Goal: Use online tool/utility: Utilize a website feature to perform a specific function

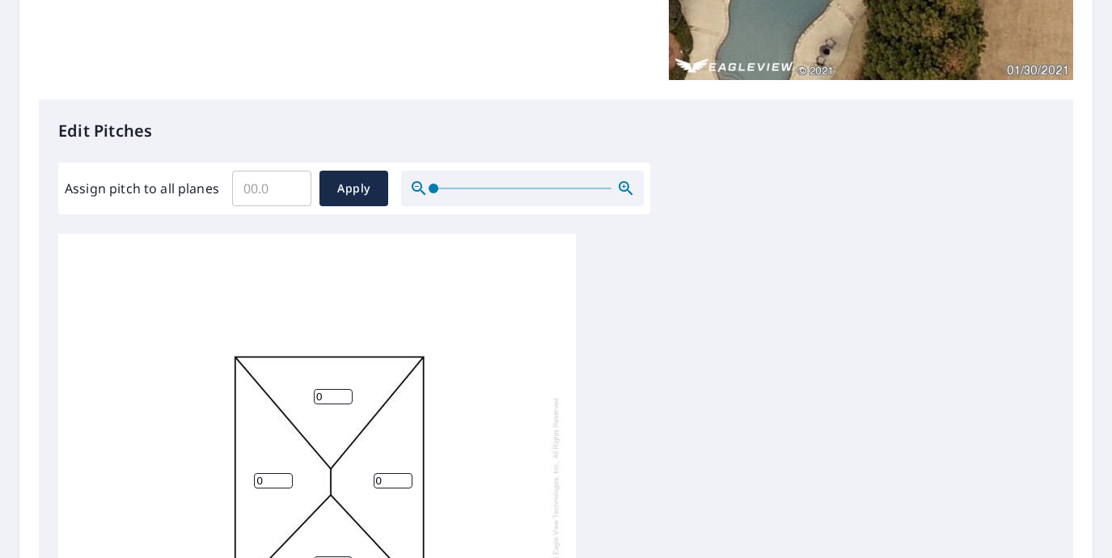
scroll to position [361, 0]
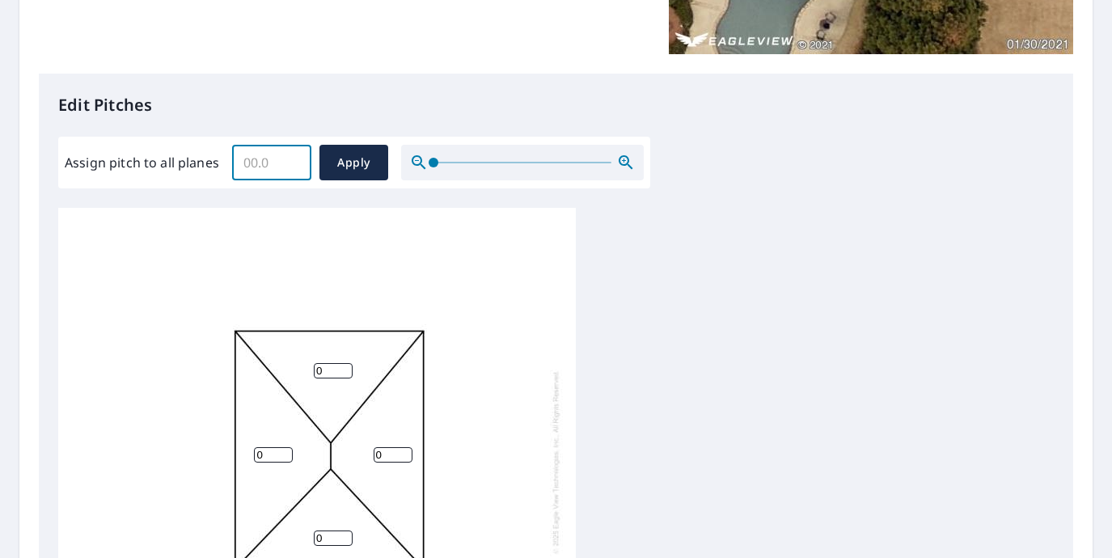
click at [255, 158] on input "Assign pitch to all planes" at bounding box center [271, 162] width 79 height 45
click at [290, 160] on input "0.1" at bounding box center [271, 162] width 79 height 45
click at [290, 160] on input "0.2" at bounding box center [271, 162] width 79 height 45
click at [290, 160] on input "0.3" at bounding box center [271, 162] width 79 height 45
click at [290, 160] on input "0.4" at bounding box center [271, 162] width 79 height 45
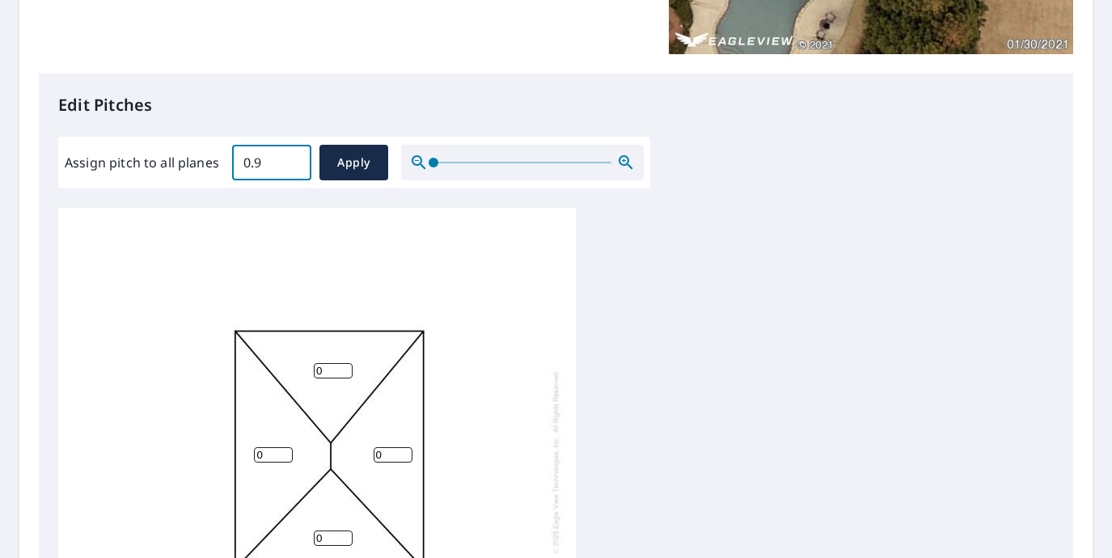
click at [290, 160] on input "0.9" at bounding box center [271, 162] width 79 height 45
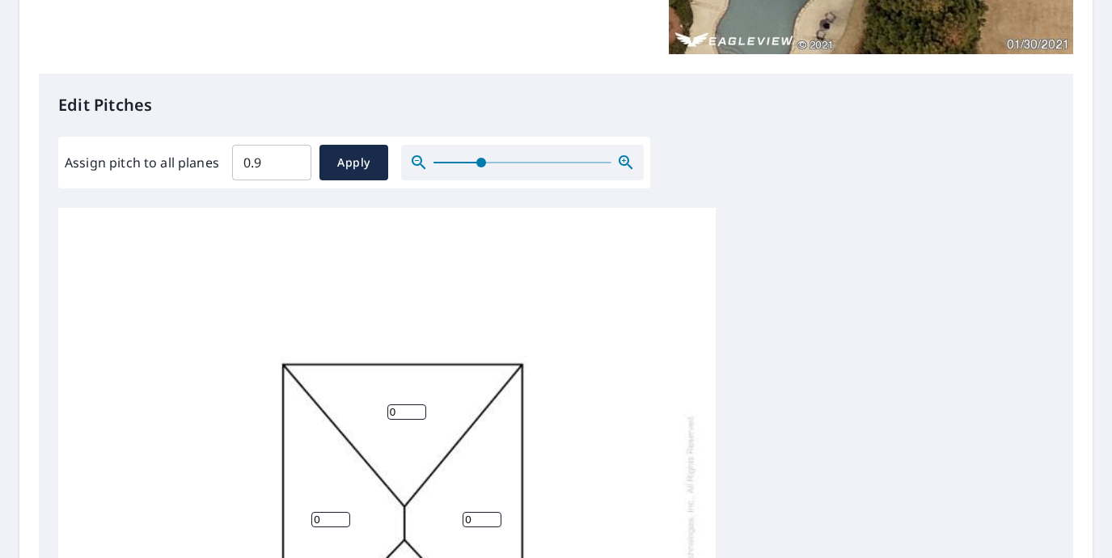
drag, startPoint x: 430, startPoint y: 162, endPoint x: 479, endPoint y: 163, distance: 49.3
click at [479, 163] on span at bounding box center [481, 163] width 10 height 10
click at [291, 160] on input "1" at bounding box center [271, 162] width 79 height 45
click at [291, 160] on input "1.1" at bounding box center [271, 162] width 79 height 45
click at [291, 160] on input "1.2" at bounding box center [271, 162] width 79 height 45
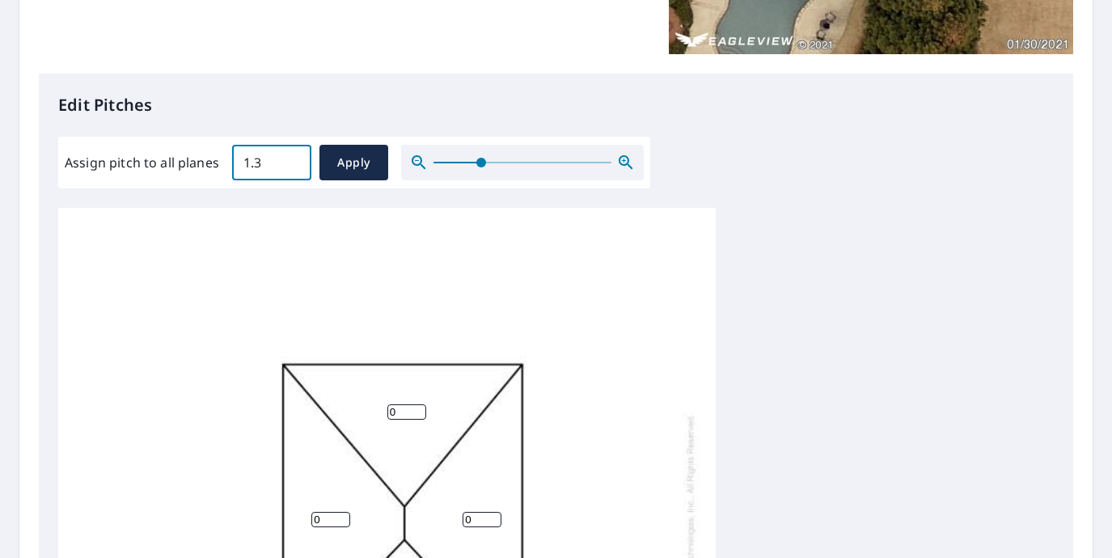
click at [291, 160] on input "1.3" at bounding box center [271, 162] width 79 height 45
click at [291, 160] on input "1.4" at bounding box center [271, 162] width 79 height 45
click at [291, 160] on input "1.5" at bounding box center [271, 162] width 79 height 45
click at [291, 160] on input "1.6" at bounding box center [271, 162] width 79 height 45
click at [291, 160] on input "1.7" at bounding box center [271, 162] width 79 height 45
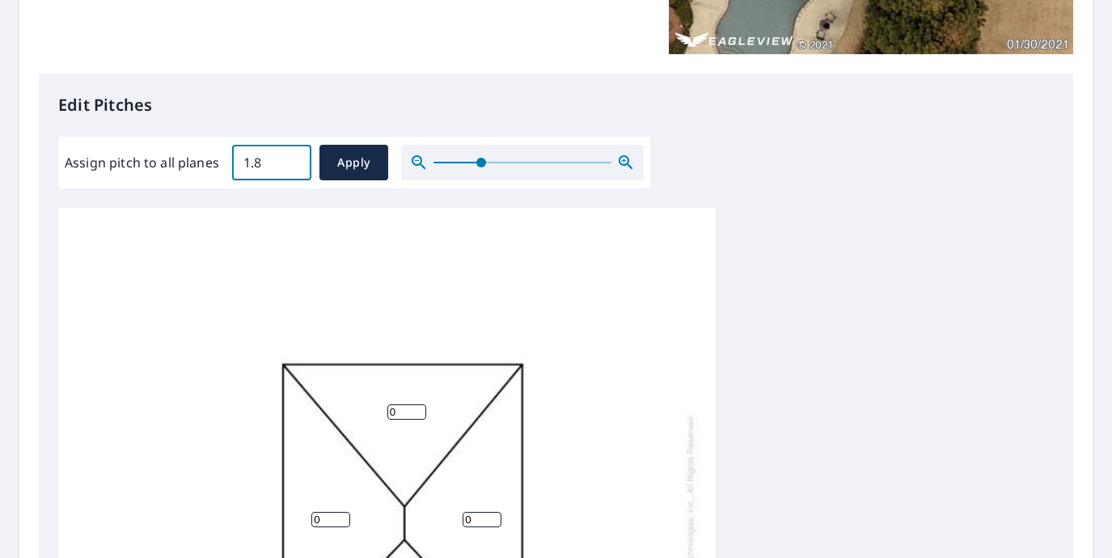
click at [291, 160] on input "1.8" at bounding box center [271, 162] width 79 height 45
click at [291, 160] on input "1.9" at bounding box center [271, 162] width 79 height 45
click at [291, 160] on input "2" at bounding box center [271, 162] width 79 height 45
click at [291, 160] on input "2.1" at bounding box center [271, 162] width 79 height 45
click at [291, 160] on input "2.2" at bounding box center [271, 162] width 79 height 45
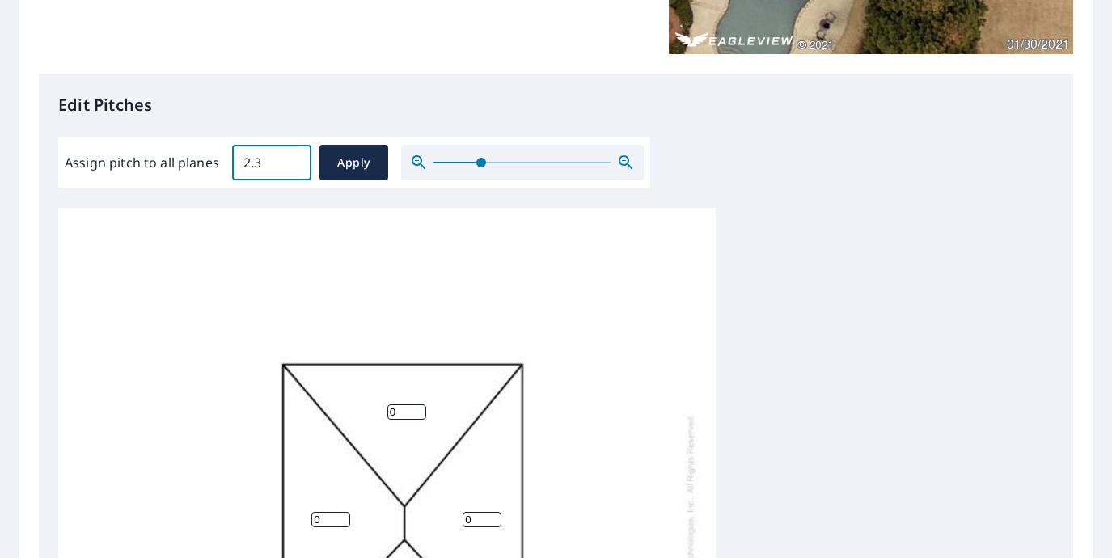
click at [291, 160] on input "2.3" at bounding box center [271, 162] width 79 height 45
click at [291, 160] on input "2.4" at bounding box center [271, 162] width 79 height 45
click at [291, 160] on input "2.5" at bounding box center [271, 162] width 79 height 45
click at [291, 160] on input "2.6" at bounding box center [271, 162] width 79 height 45
click at [291, 160] on input "2.7" at bounding box center [271, 162] width 79 height 45
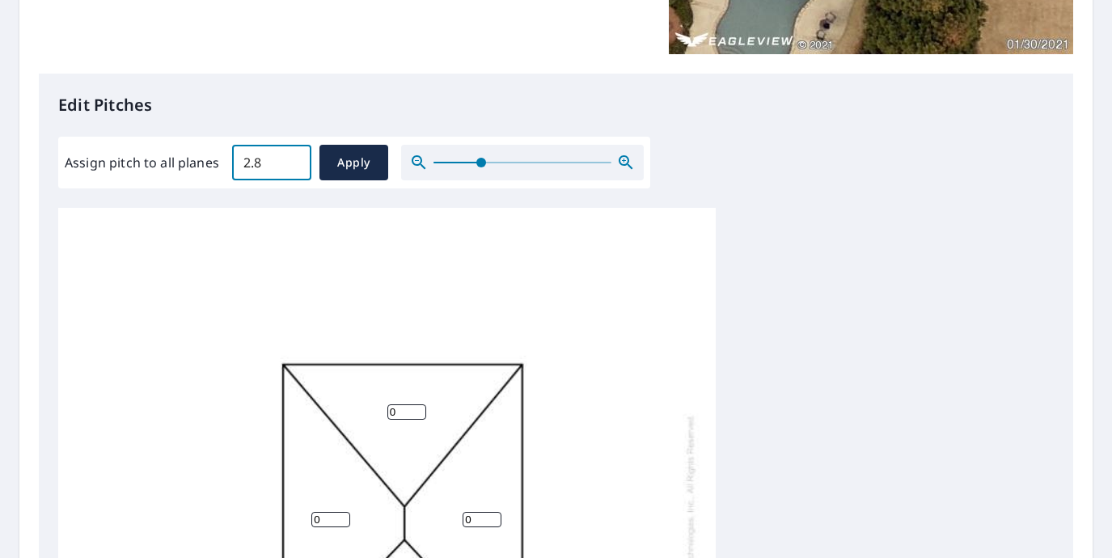
click at [291, 160] on input "2.8" at bounding box center [271, 162] width 79 height 45
click at [291, 160] on input "2.9" at bounding box center [271, 162] width 79 height 45
click at [291, 160] on input "3" at bounding box center [271, 162] width 79 height 45
click at [291, 160] on input "3.1" at bounding box center [271, 162] width 79 height 45
click at [291, 160] on input "3.2" at bounding box center [271, 162] width 79 height 45
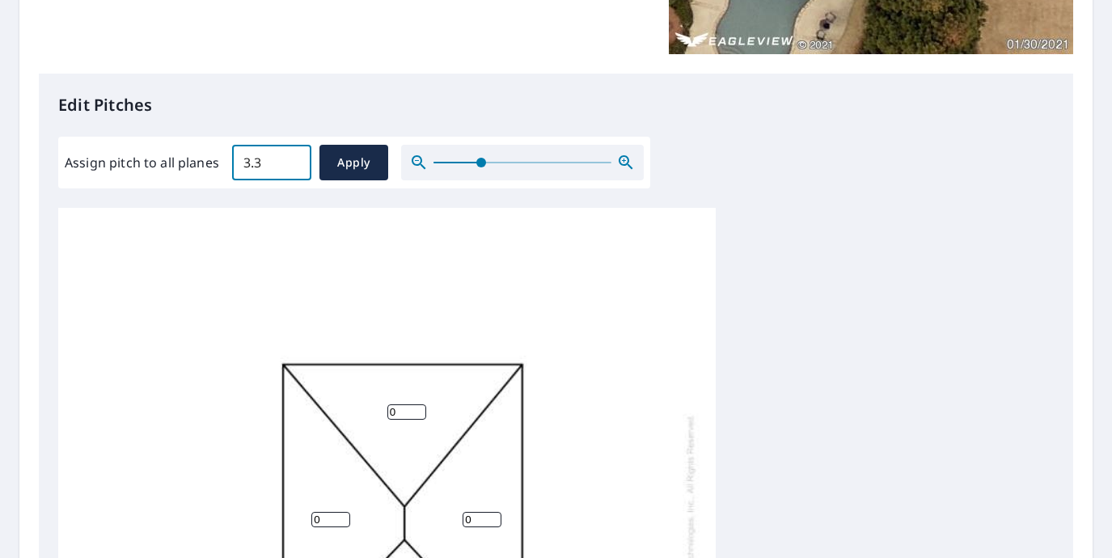
click at [291, 160] on input "3.3" at bounding box center [271, 162] width 79 height 45
click at [291, 160] on input "3.4" at bounding box center [271, 162] width 79 height 45
click at [291, 160] on input "3.5" at bounding box center [271, 162] width 79 height 45
click at [291, 160] on input "3.6" at bounding box center [271, 162] width 79 height 45
click at [291, 160] on input "3.7" at bounding box center [271, 162] width 79 height 45
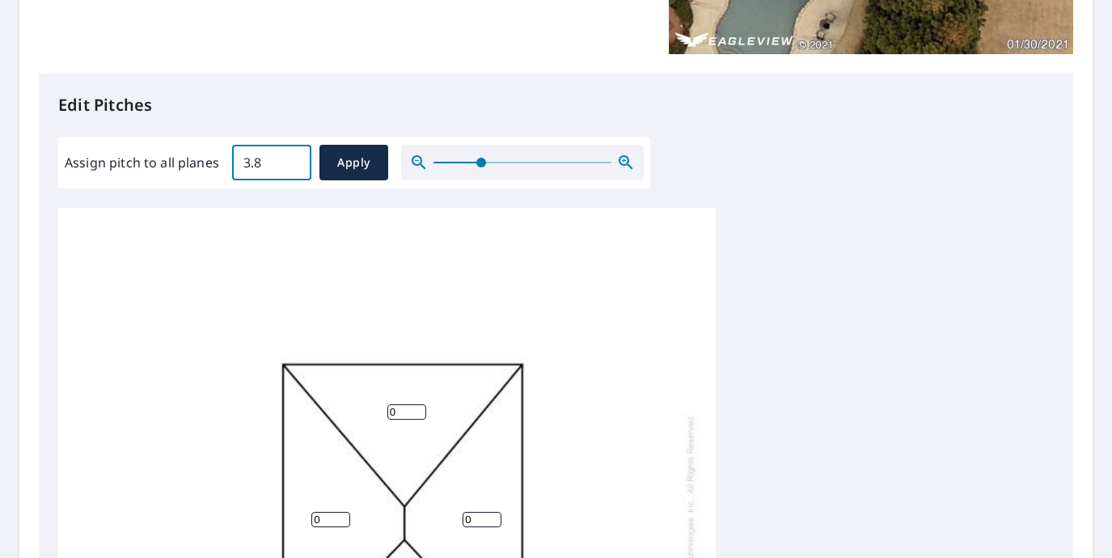
click at [291, 160] on input "3.8" at bounding box center [271, 162] width 79 height 45
click at [291, 160] on input "3.9" at bounding box center [271, 162] width 79 height 45
click at [291, 160] on input "4" at bounding box center [271, 162] width 79 height 45
click at [291, 160] on input "4.1" at bounding box center [271, 162] width 79 height 45
click at [291, 160] on input "4.2" at bounding box center [271, 162] width 79 height 45
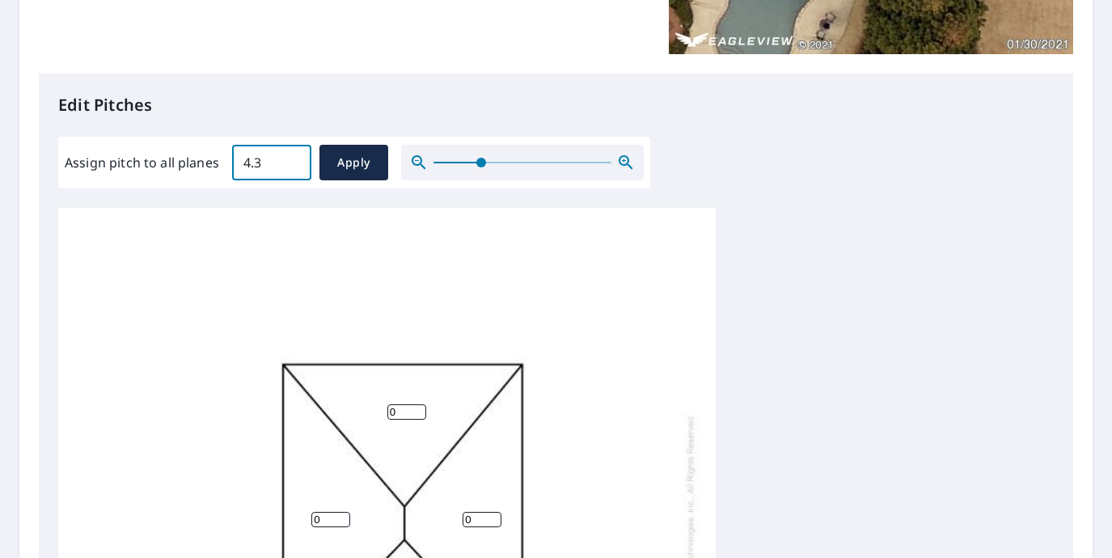
click at [291, 160] on input "4.3" at bounding box center [271, 162] width 79 height 45
click at [291, 160] on input "4.4" at bounding box center [271, 162] width 79 height 45
click at [291, 160] on input "4.5" at bounding box center [271, 162] width 79 height 45
click at [291, 160] on input "4.6" at bounding box center [271, 162] width 79 height 45
click at [291, 160] on input "4.7" at bounding box center [271, 162] width 79 height 45
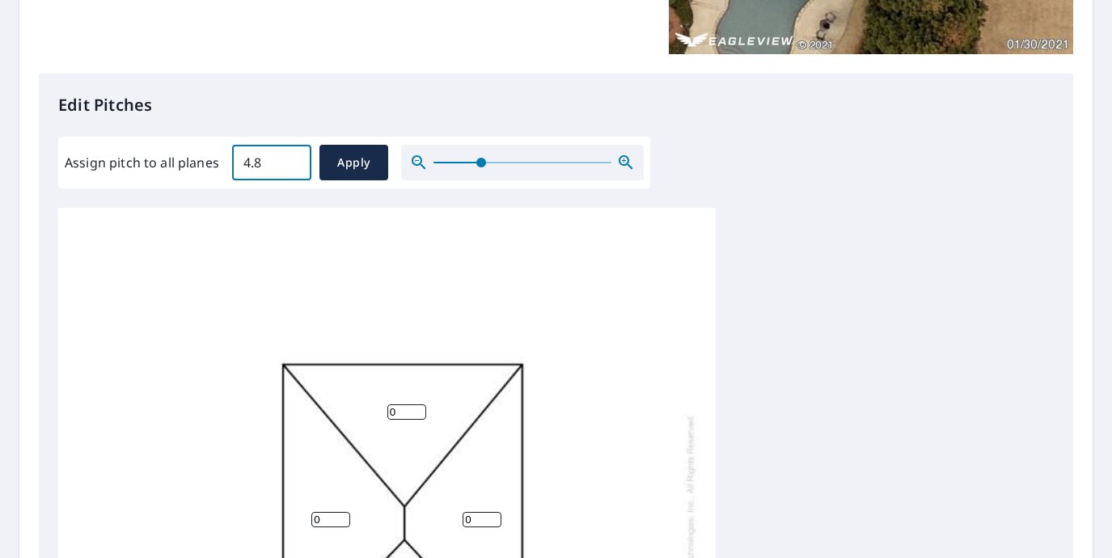
click at [291, 160] on input "4.8" at bounding box center [271, 162] width 79 height 45
click at [291, 160] on input "4.9" at bounding box center [271, 162] width 79 height 45
click at [291, 160] on input "5" at bounding box center [271, 162] width 79 height 45
click at [291, 160] on input "5.1" at bounding box center [271, 162] width 79 height 45
click at [291, 160] on input "5.2" at bounding box center [271, 162] width 79 height 45
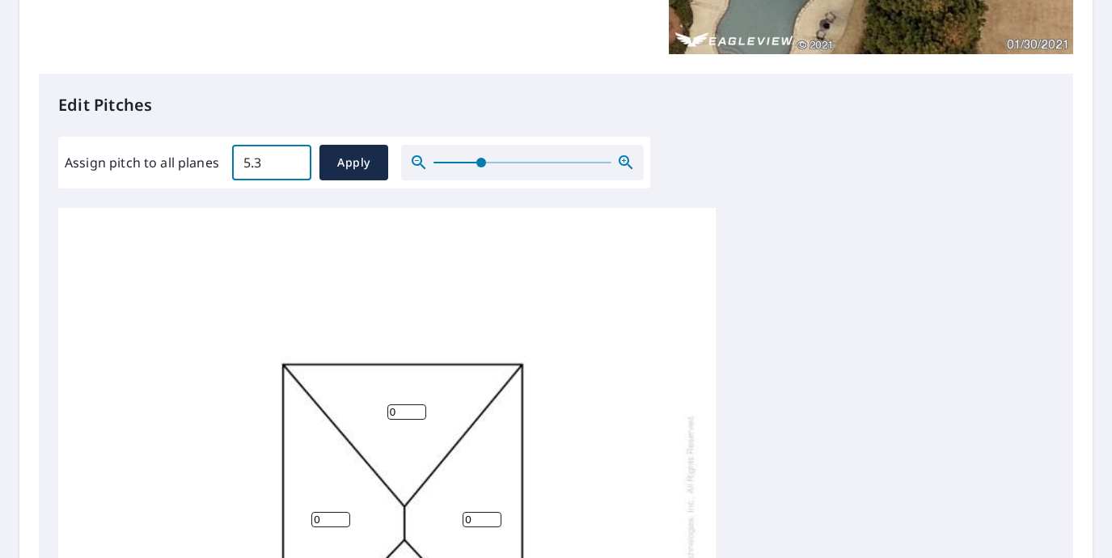
click at [291, 160] on input "5.3" at bounding box center [271, 162] width 79 height 45
click at [291, 160] on input "5.4" at bounding box center [271, 162] width 79 height 45
click at [291, 160] on input "5.5" at bounding box center [271, 162] width 79 height 45
click at [291, 160] on input "5.6" at bounding box center [271, 162] width 79 height 45
click at [291, 160] on input "5.7" at bounding box center [271, 162] width 79 height 45
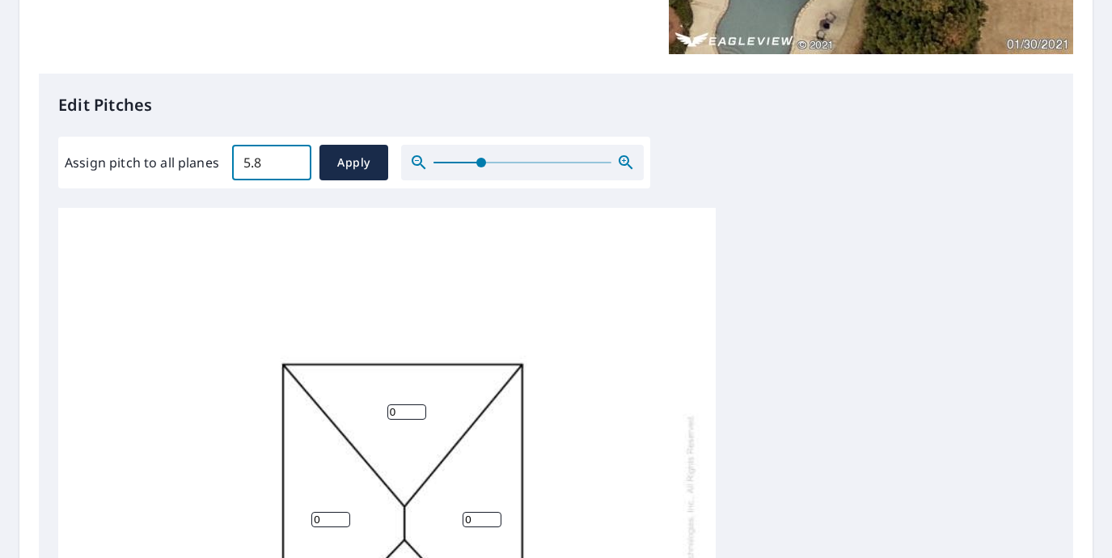
click at [291, 160] on input "5.8" at bounding box center [271, 162] width 79 height 45
click at [291, 160] on input "5.9" at bounding box center [271, 162] width 79 height 45
click at [291, 160] on input "6" at bounding box center [271, 162] width 79 height 45
click at [291, 160] on input "6.1" at bounding box center [271, 162] width 79 height 45
click at [291, 160] on input "6.2" at bounding box center [271, 162] width 79 height 45
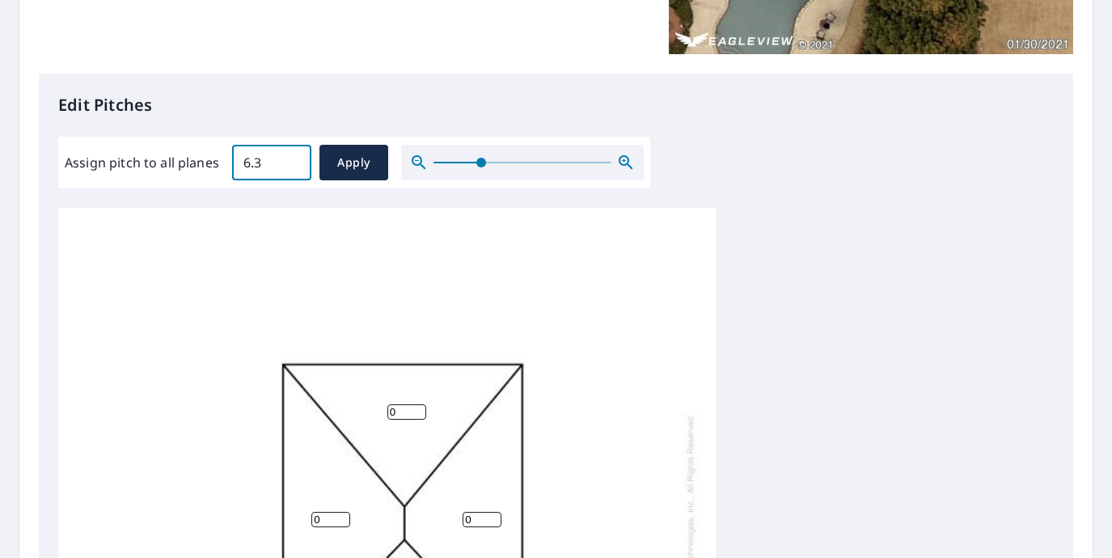
click at [291, 160] on input "6.3" at bounding box center [271, 162] width 79 height 45
click at [291, 160] on input "6.4" at bounding box center [271, 162] width 79 height 45
click at [291, 160] on input "6.5" at bounding box center [271, 162] width 79 height 45
click at [291, 160] on input "6.6" at bounding box center [271, 162] width 79 height 45
click at [291, 160] on input "6.7" at bounding box center [271, 162] width 79 height 45
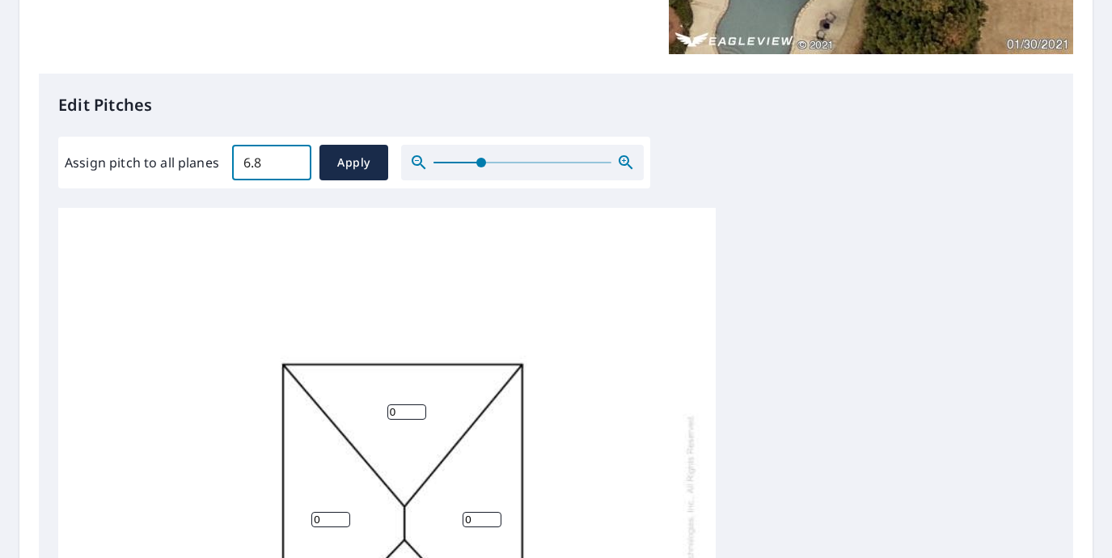
click at [291, 160] on input "6.8" at bounding box center [271, 162] width 79 height 45
click at [291, 160] on input "6.9" at bounding box center [271, 162] width 79 height 45
click at [291, 160] on input "7" at bounding box center [271, 162] width 79 height 45
click at [291, 160] on input "7.1" at bounding box center [271, 162] width 79 height 45
click at [291, 160] on input "7.2" at bounding box center [271, 162] width 79 height 45
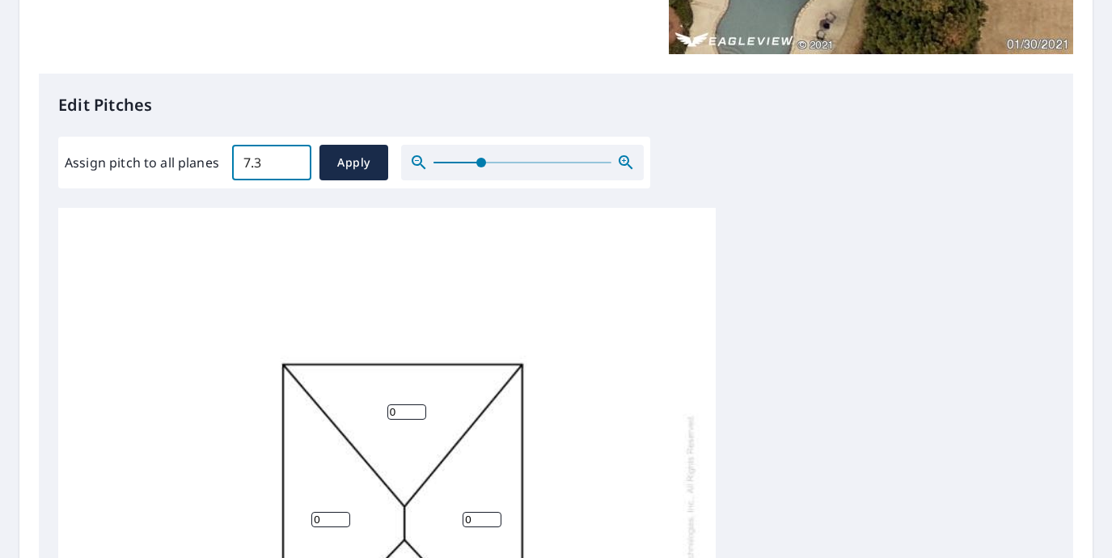
click at [291, 160] on input "7.3" at bounding box center [271, 162] width 79 height 45
click at [291, 160] on input "7.4" at bounding box center [271, 162] width 79 height 45
click at [291, 160] on input "7.5" at bounding box center [271, 162] width 79 height 45
click at [291, 160] on input "7.6" at bounding box center [271, 162] width 79 height 45
click at [291, 160] on input "7.7" at bounding box center [271, 162] width 79 height 45
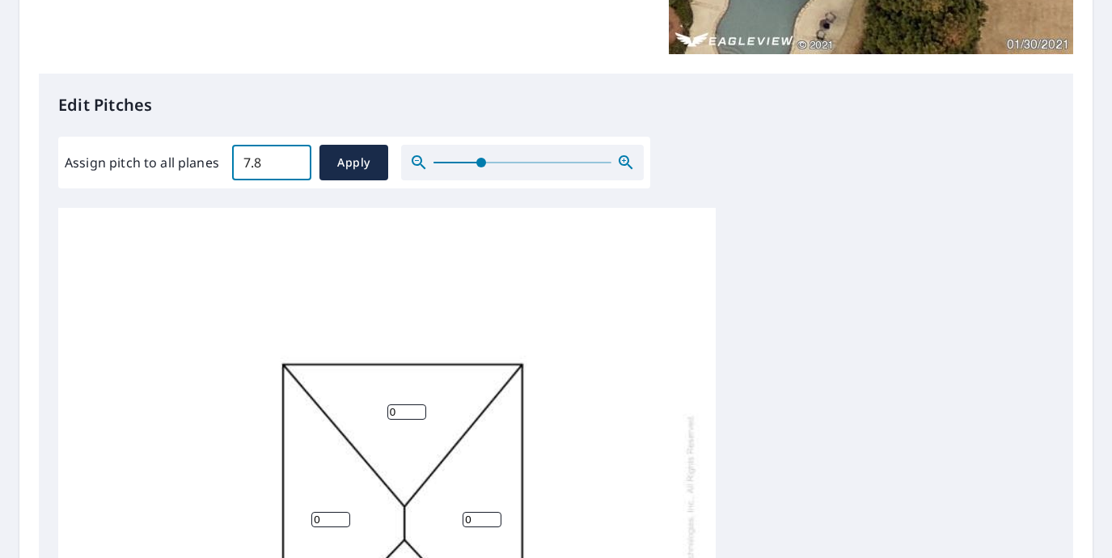
click at [291, 160] on input "7.8" at bounding box center [271, 162] width 79 height 45
click at [291, 160] on input "7.9" at bounding box center [271, 162] width 79 height 45
type input "8"
click at [291, 160] on input "8" at bounding box center [271, 162] width 79 height 45
click at [359, 159] on span "Apply" at bounding box center [353, 163] width 43 height 20
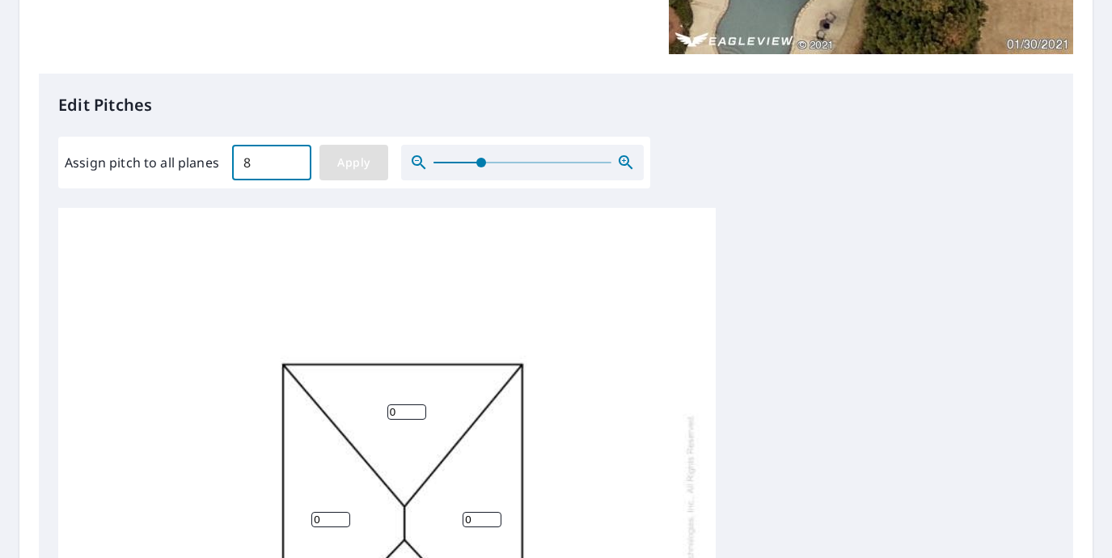
type input "8"
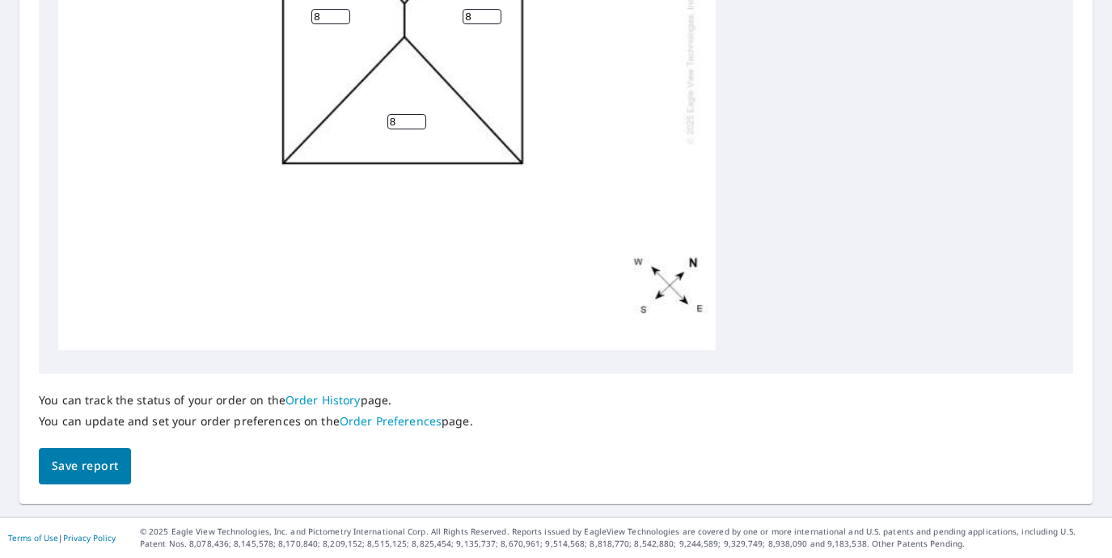
scroll to position [721, 0]
click at [84, 464] on span "Save report" at bounding box center [85, 467] width 66 height 20
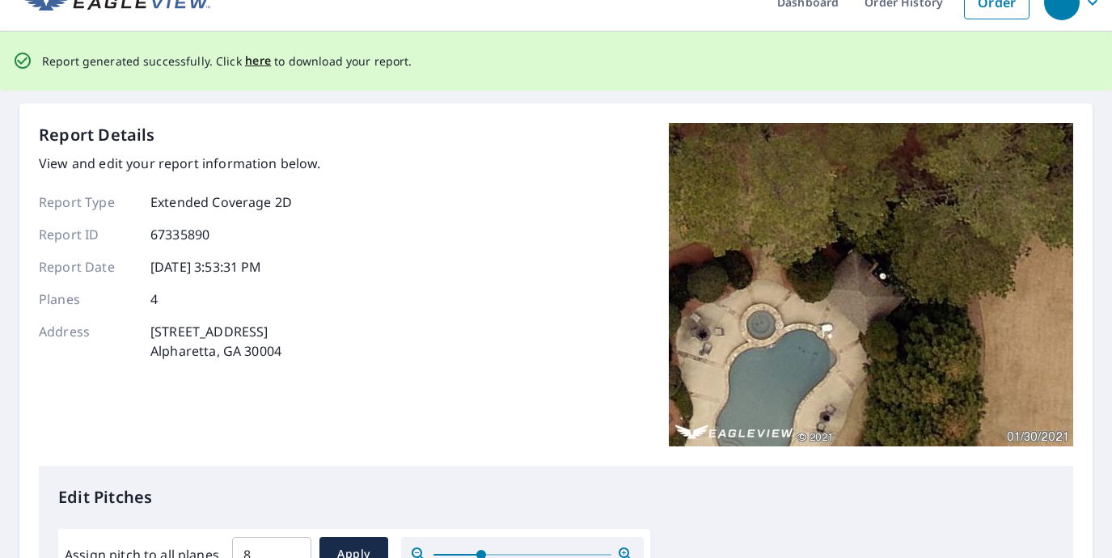
scroll to position [33, 0]
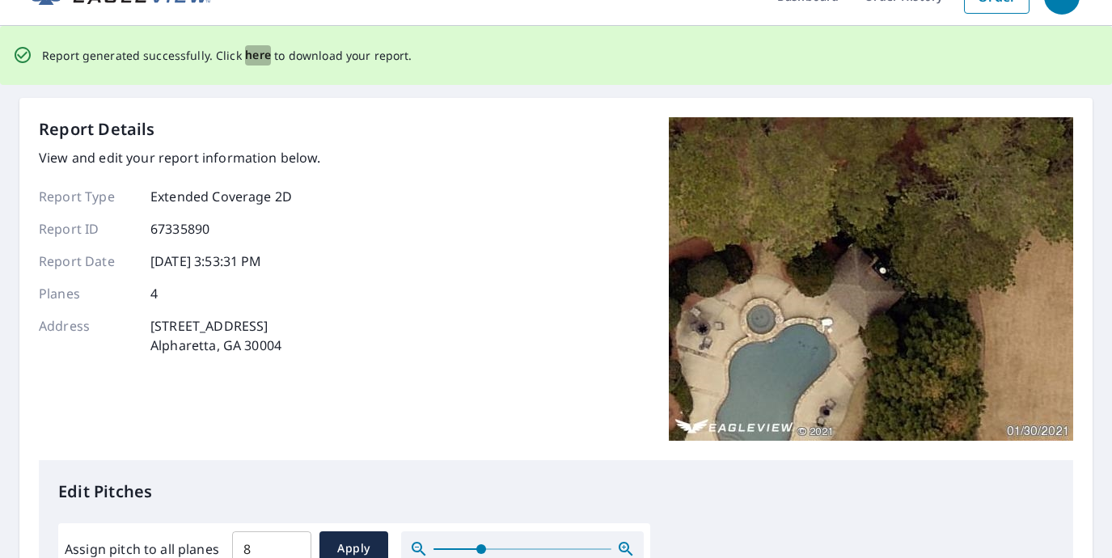
click at [255, 57] on span "here" at bounding box center [258, 55] width 27 height 20
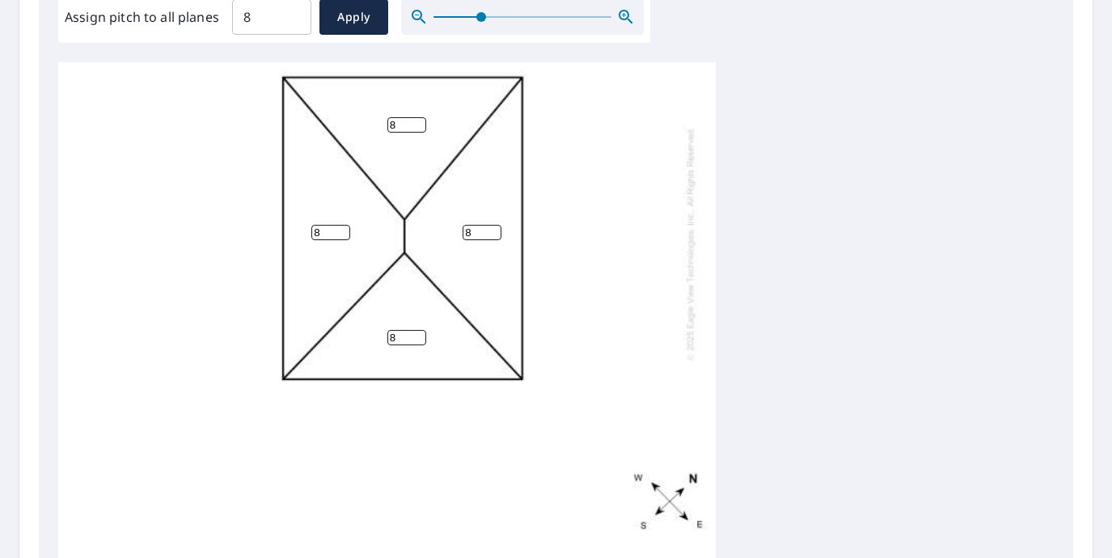
scroll to position [141, 0]
